Goal: Check status: Check status

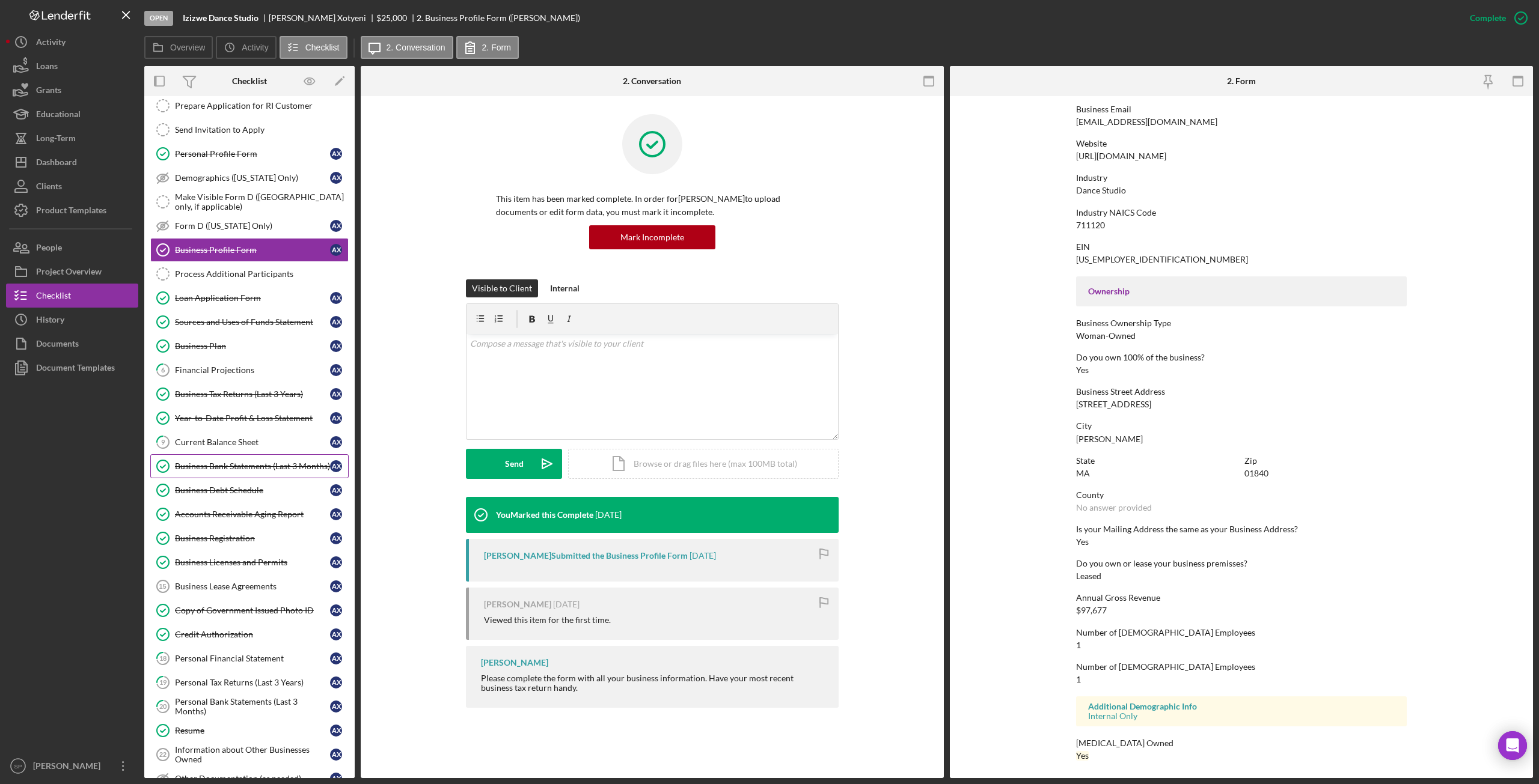
scroll to position [60, 0]
click at [237, 386] on div "Business Tax Returns (Last 3 Years)" at bounding box center [252, 391] width 155 height 10
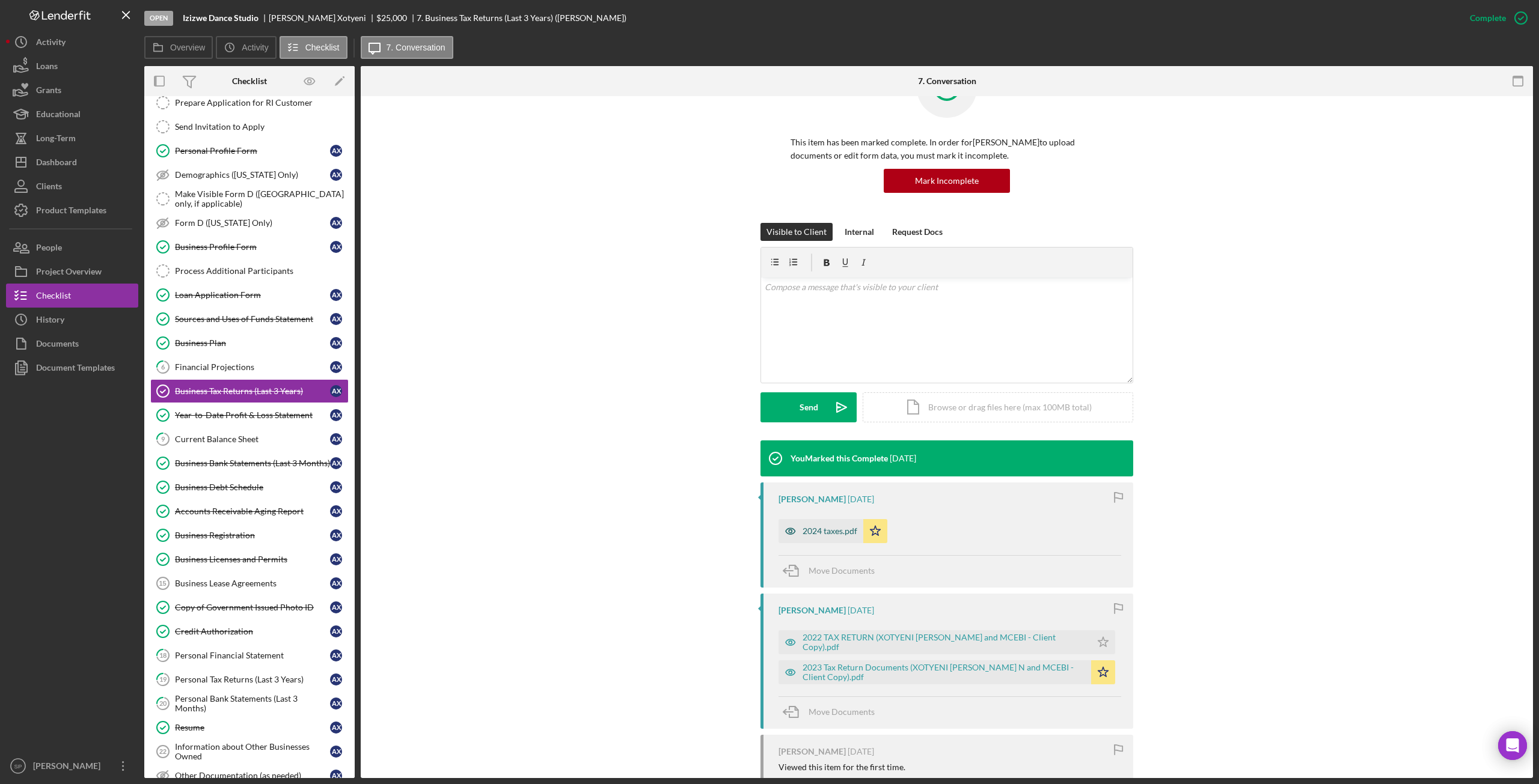
scroll to position [60, 0]
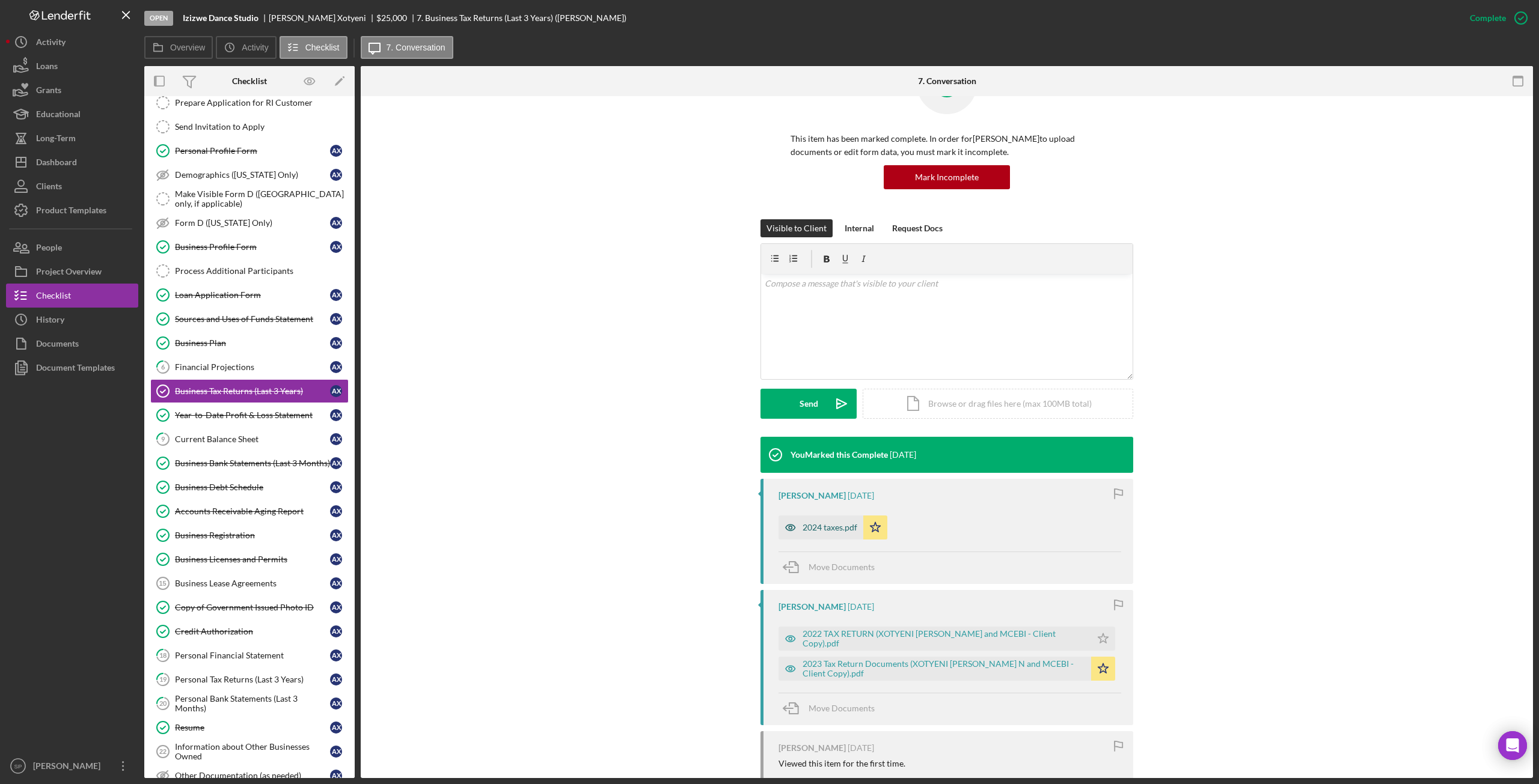
click at [828, 525] on div "2024 taxes.pdf" at bounding box center [830, 528] width 55 height 10
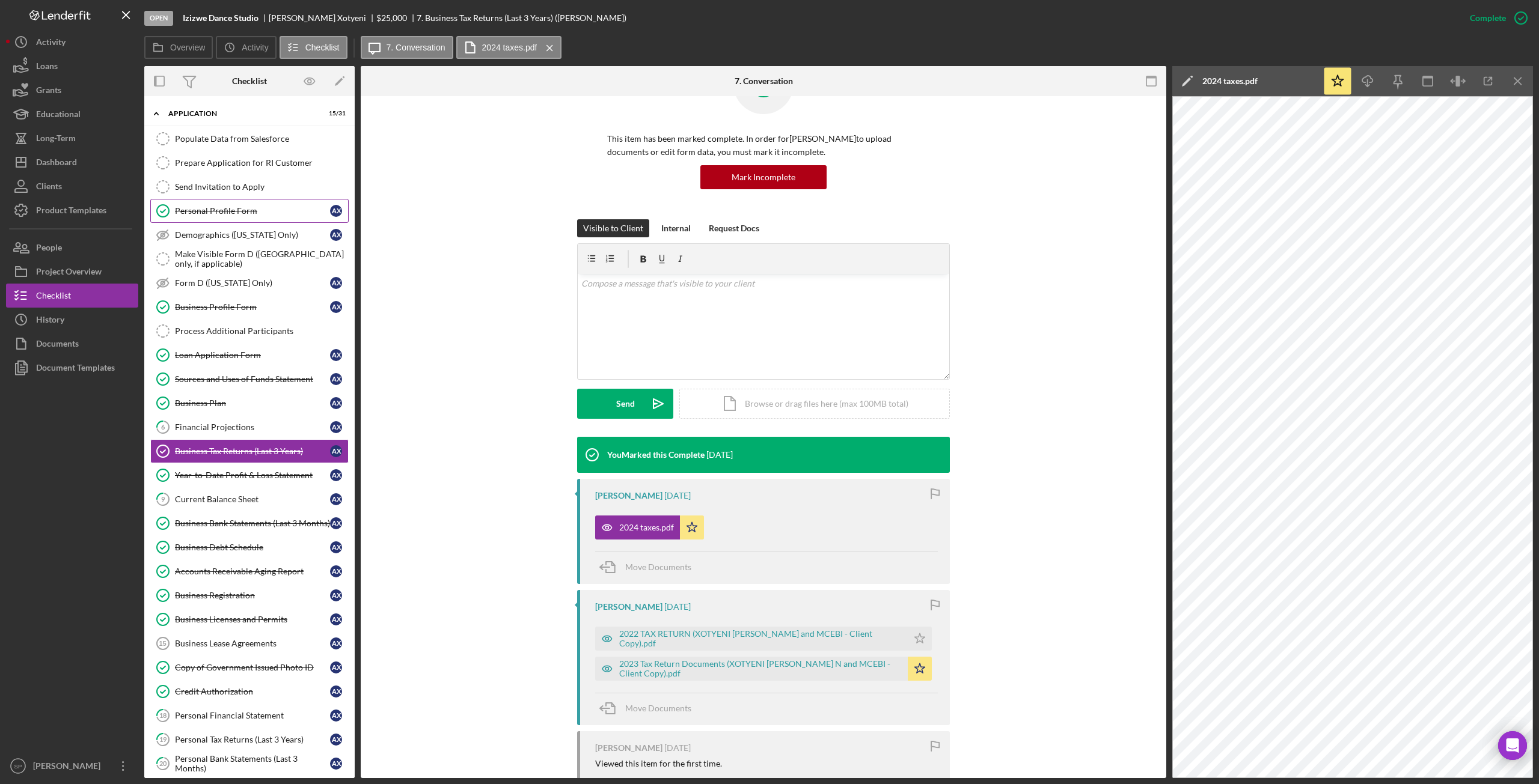
scroll to position [0, 0]
click at [75, 62] on button "Loans" at bounding box center [72, 65] width 133 height 24
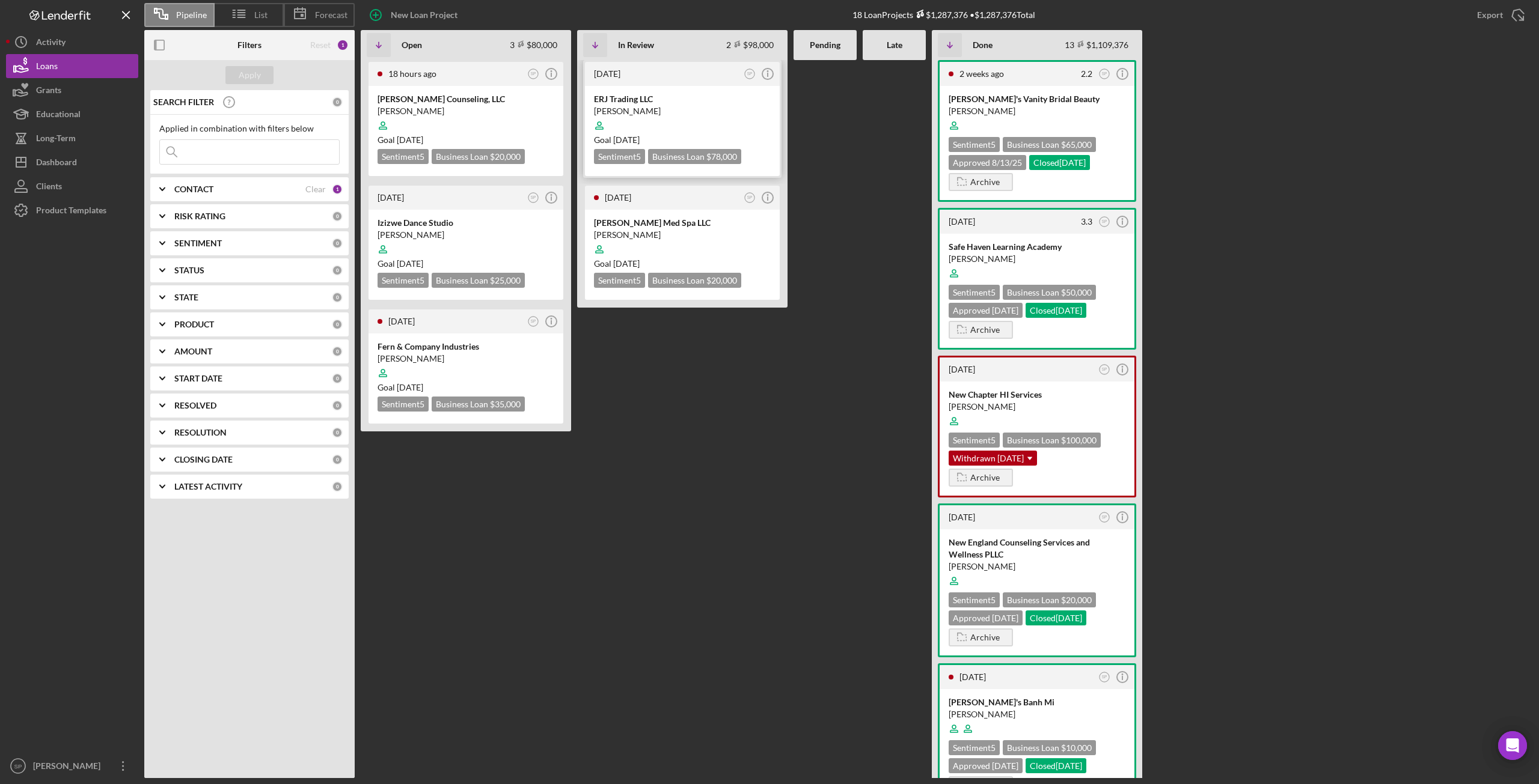
click at [652, 105] on div "[PERSON_NAME]" at bounding box center [682, 111] width 177 height 12
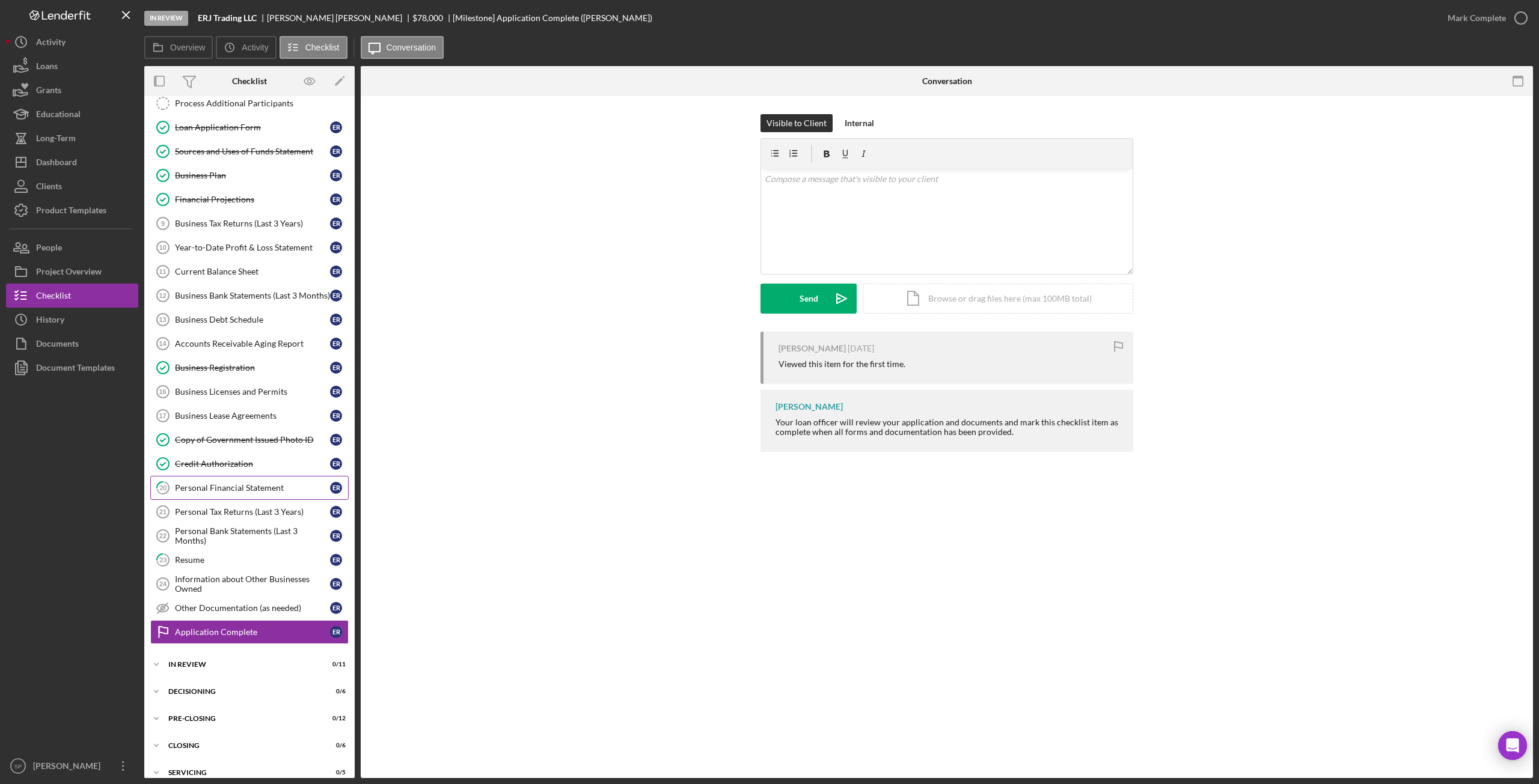
scroll to position [229, 0]
click at [213, 458] on div "Credit Authorization" at bounding box center [252, 463] width 155 height 10
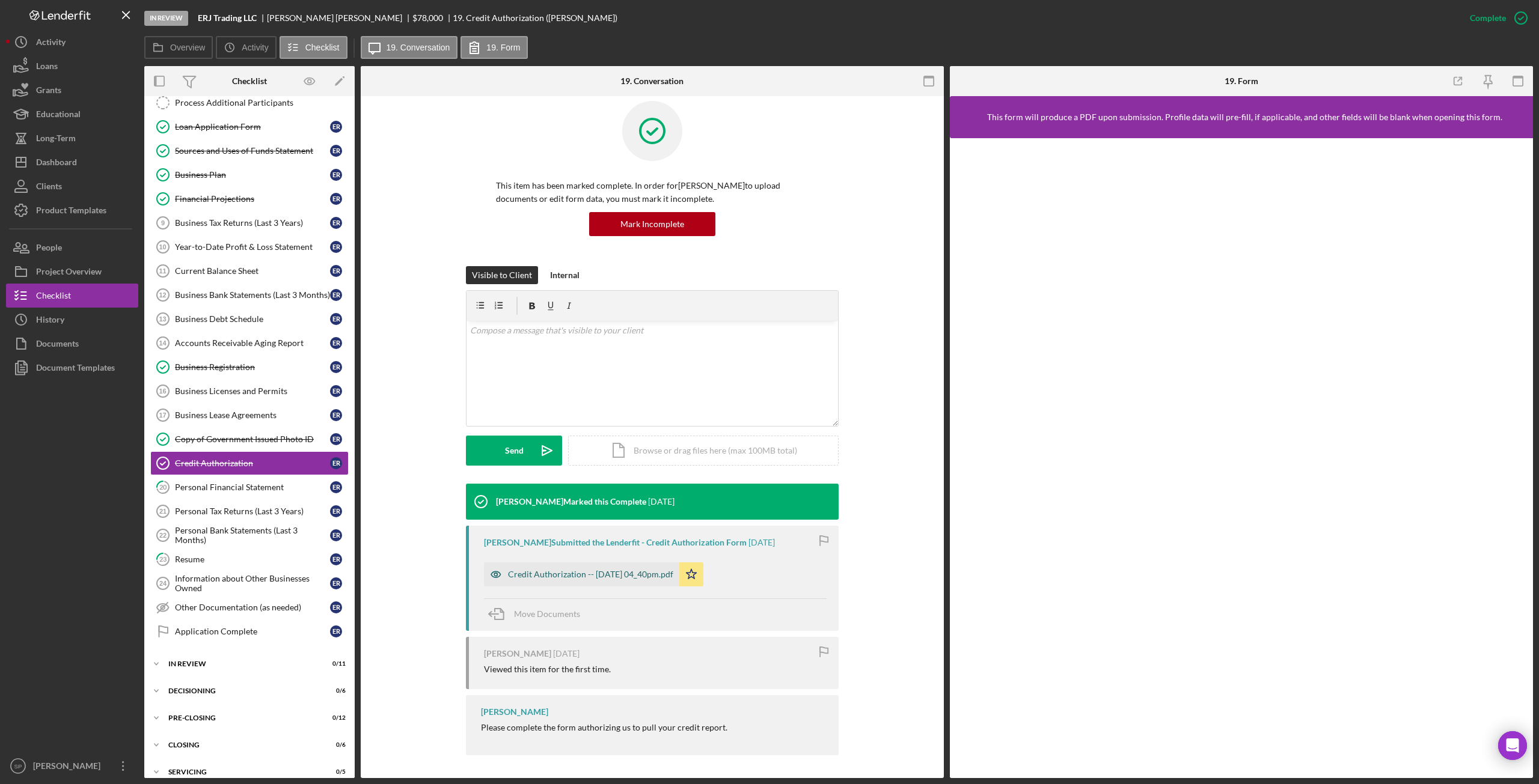
scroll to position [13, 0]
click at [591, 575] on div "Credit Authorization -- [DATE] 04_40pm.pdf" at bounding box center [590, 574] width 165 height 10
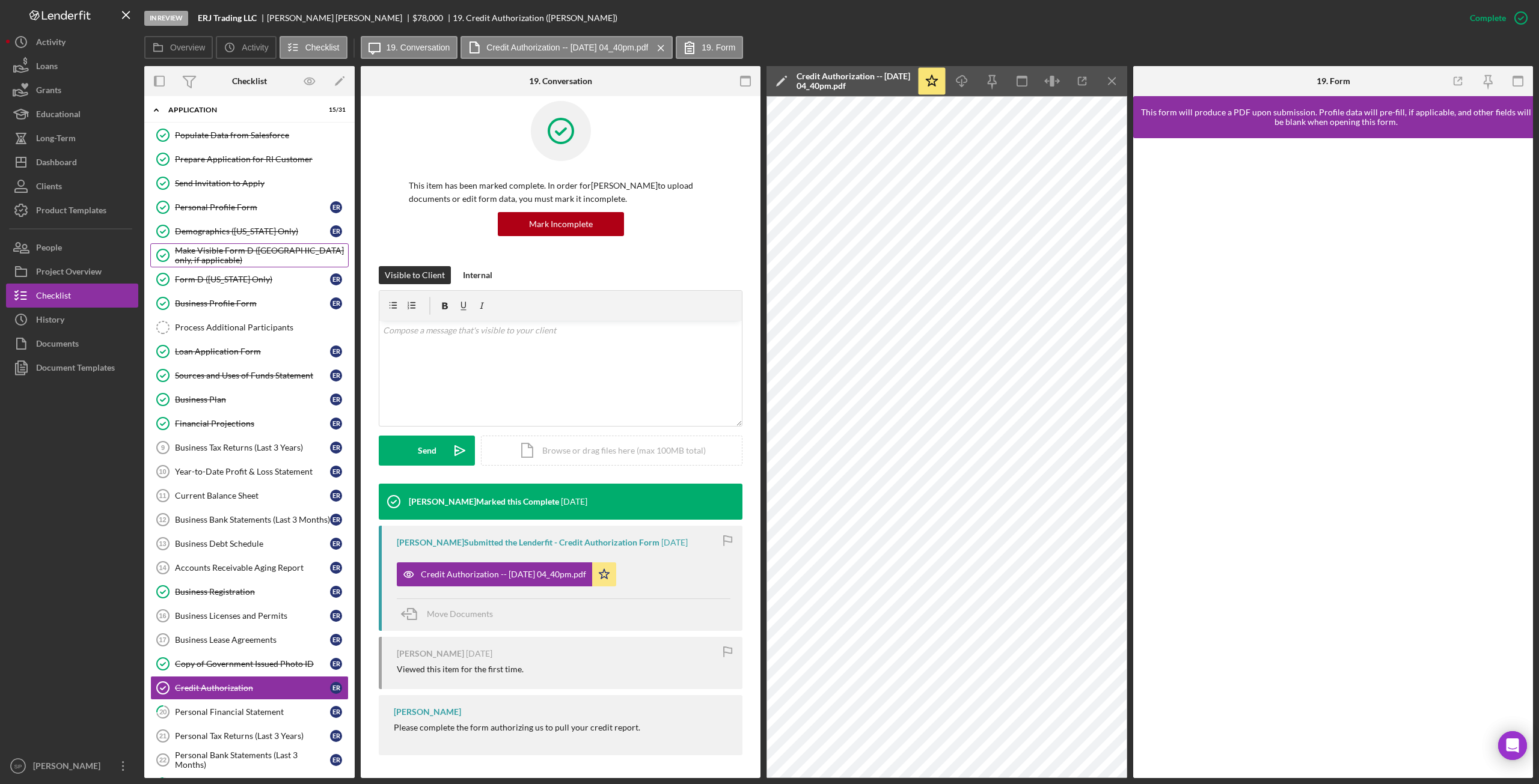
scroll to position [0, 0]
click at [197, 206] on div "Personal Profile Form" at bounding box center [252, 211] width 155 height 10
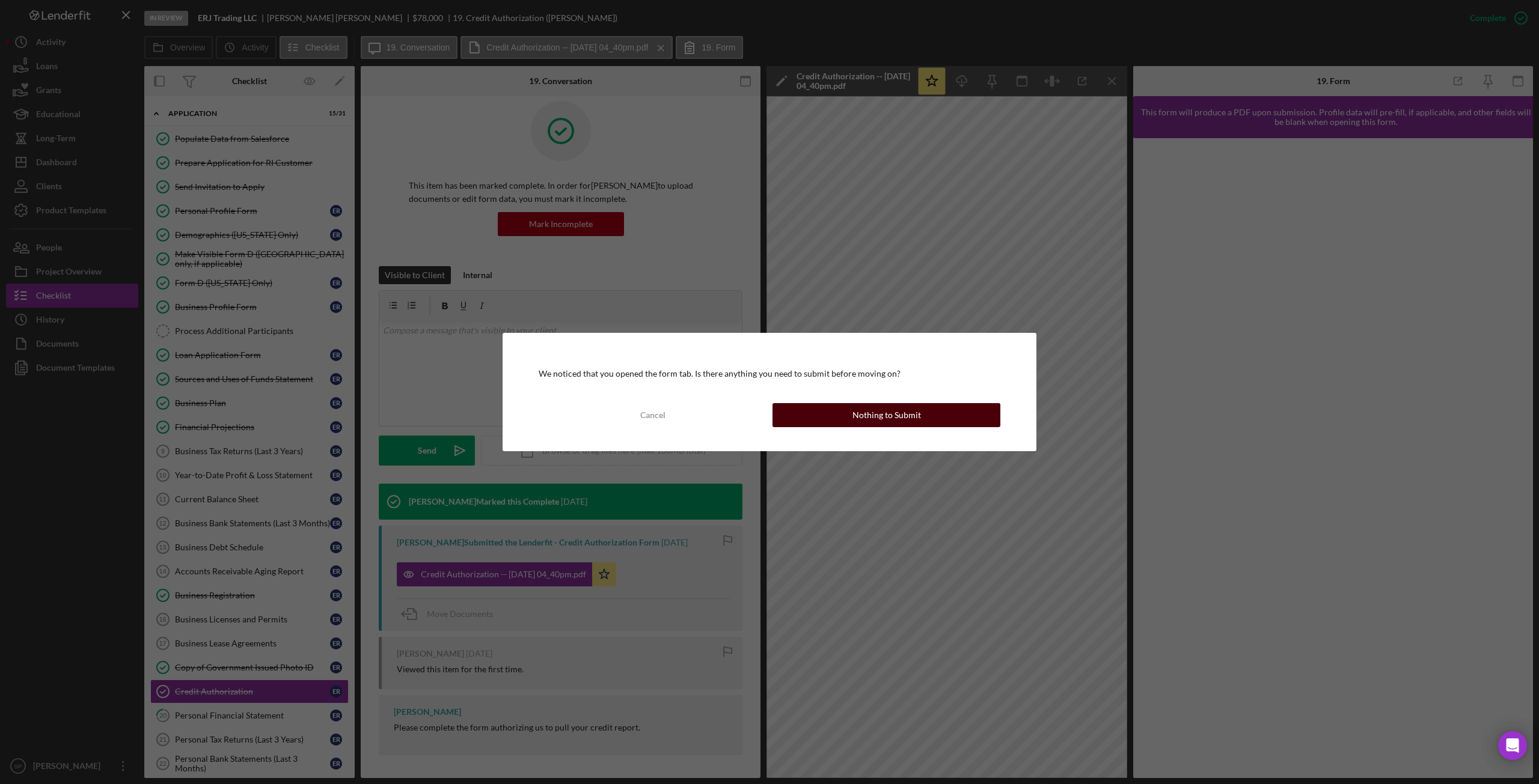
click at [886, 408] on div "Nothing to Submit" at bounding box center [886, 415] width 69 height 24
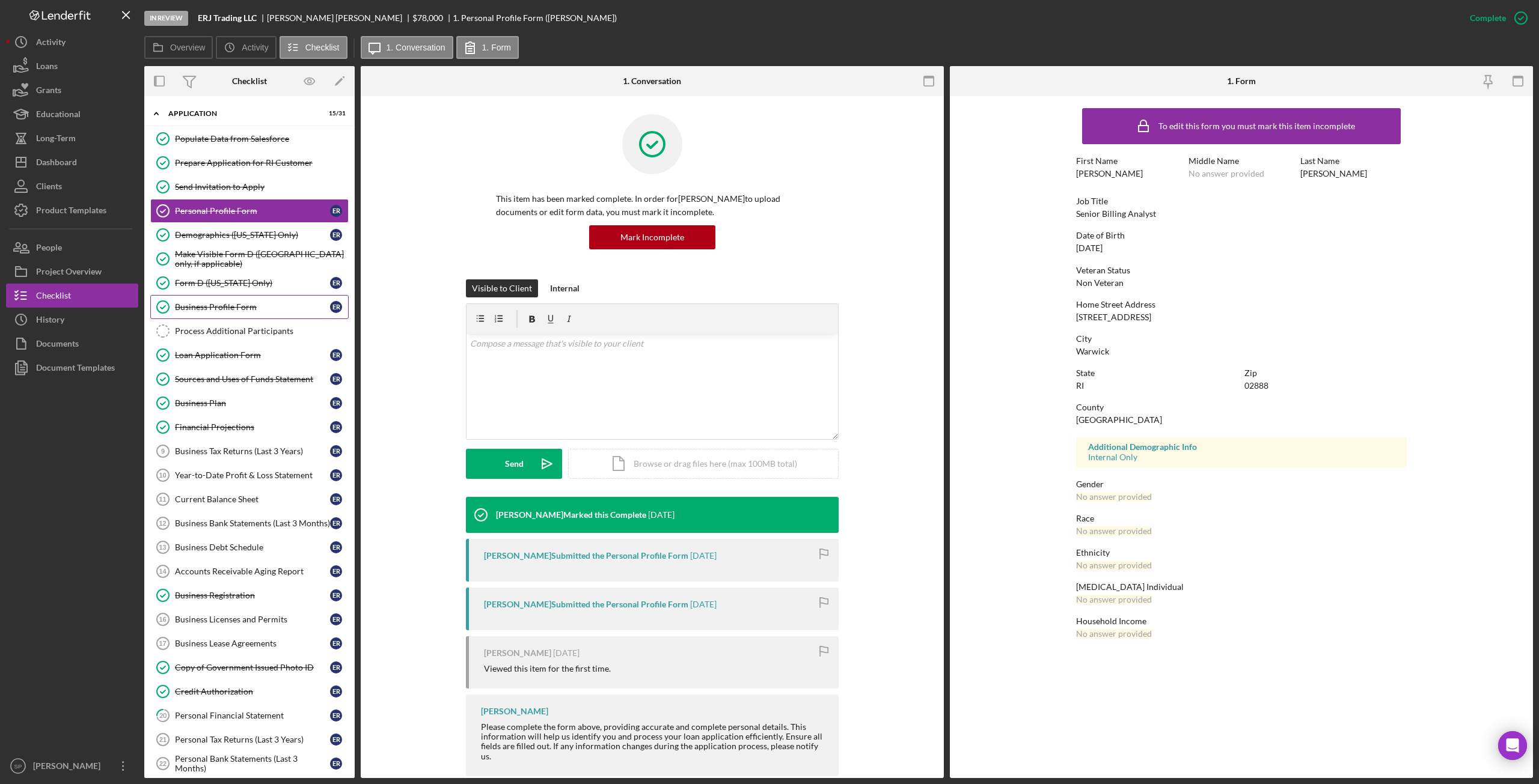
click at [272, 310] on link "Business Profile Form Business Profile Form E R" at bounding box center [249, 307] width 198 height 24
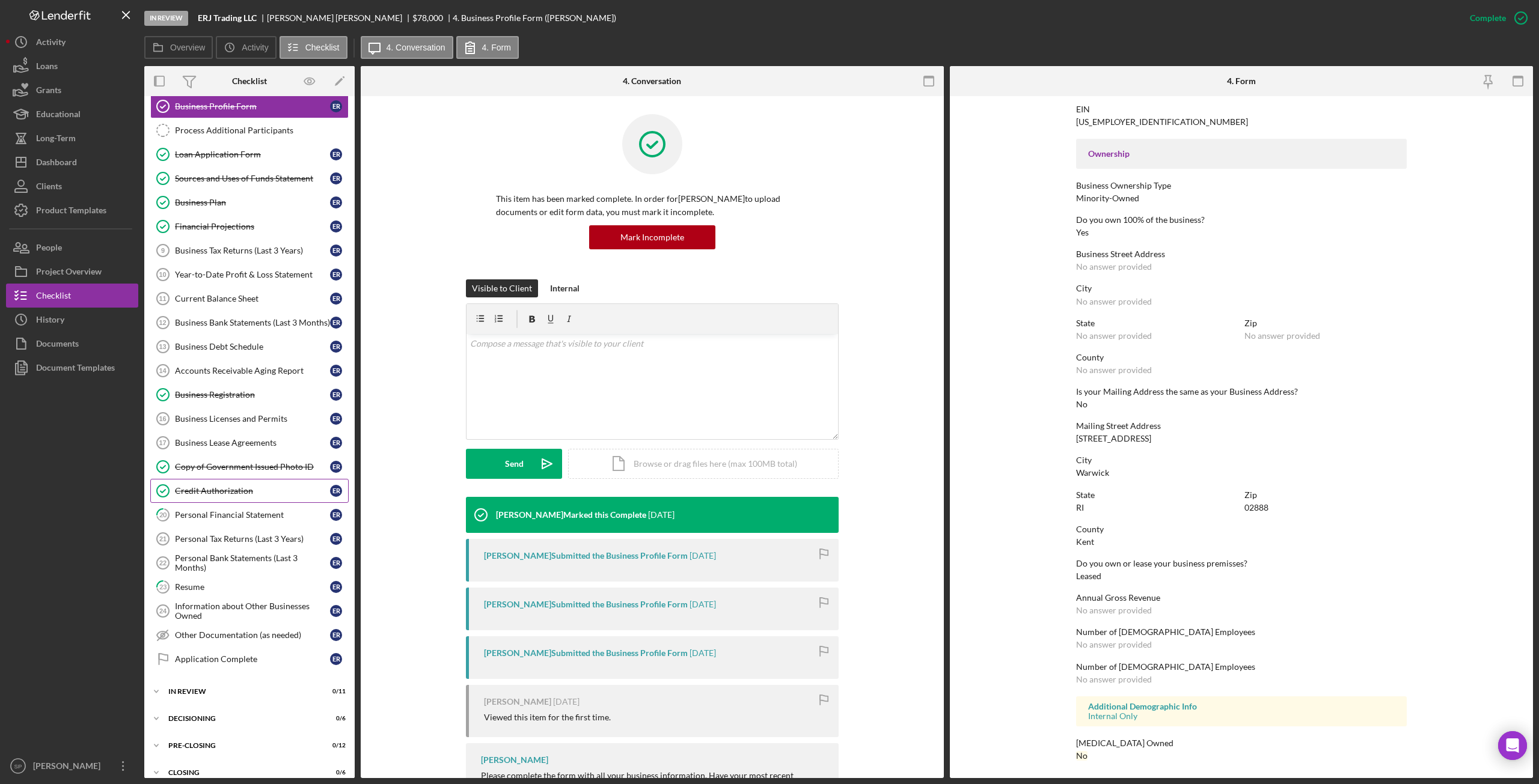
scroll to position [229, 0]
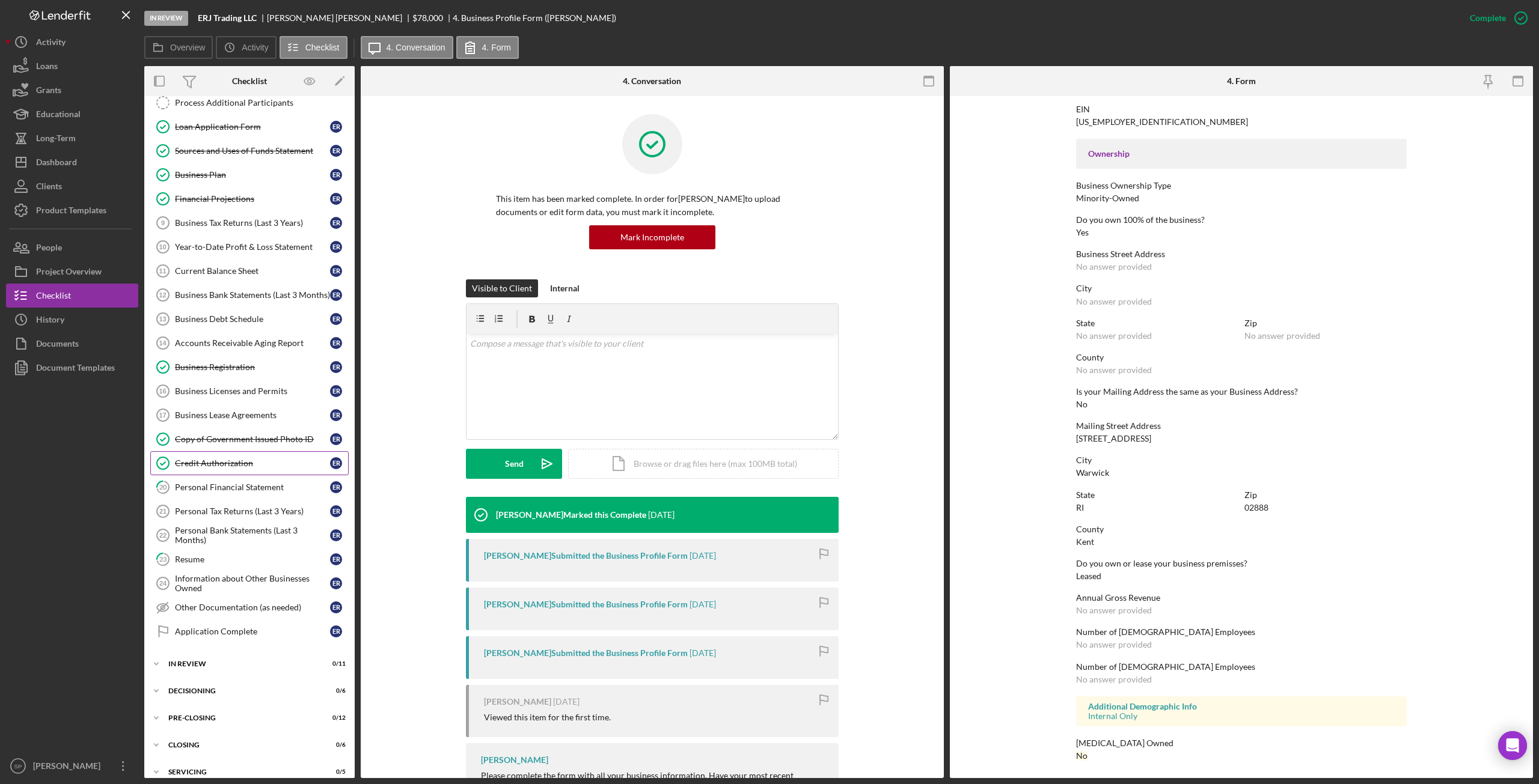
click at [229, 458] on div "Credit Authorization" at bounding box center [252, 463] width 155 height 10
